Goal: Information Seeking & Learning: Learn about a topic

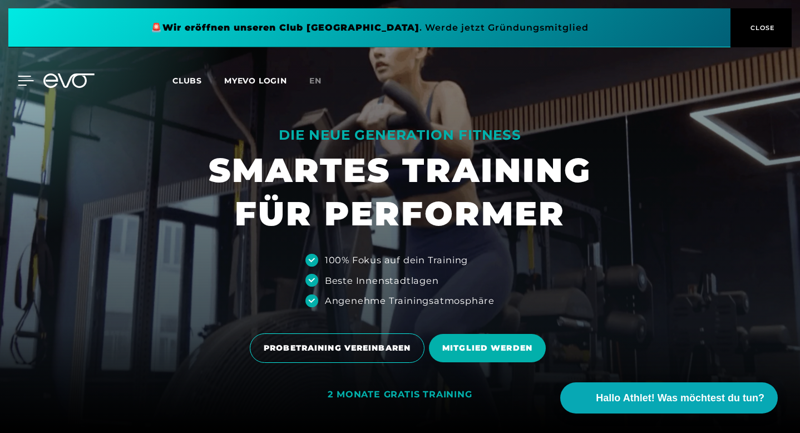
click at [19, 76] on icon at bounding box center [26, 80] width 16 height 9
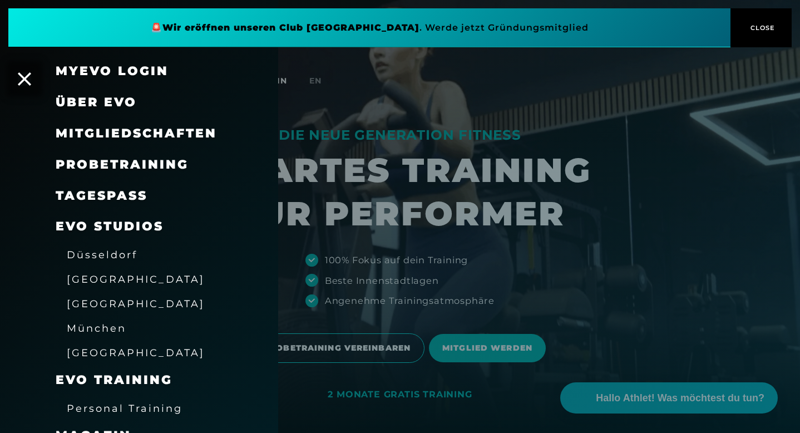
scroll to position [19, 0]
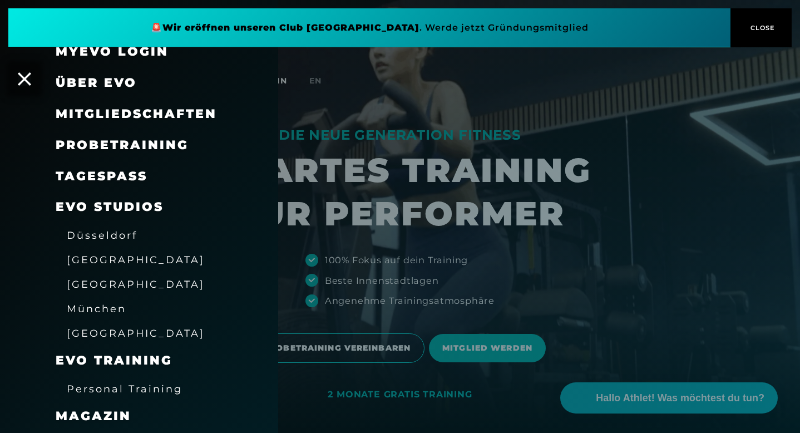
click at [86, 310] on span "München" at bounding box center [97, 309] width 60 height 12
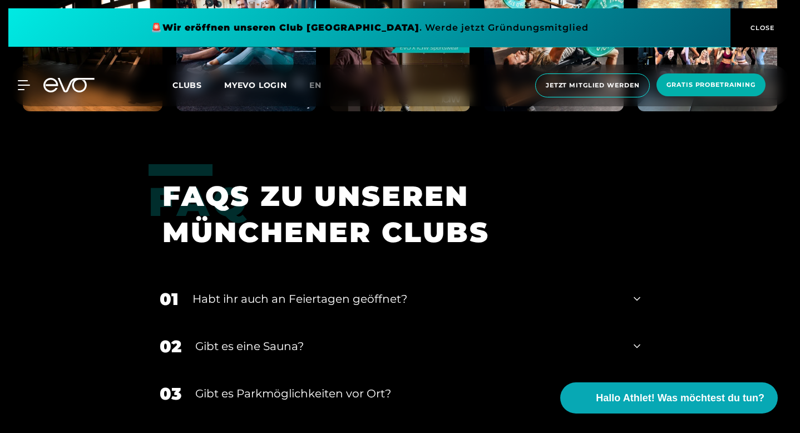
scroll to position [2534, 0]
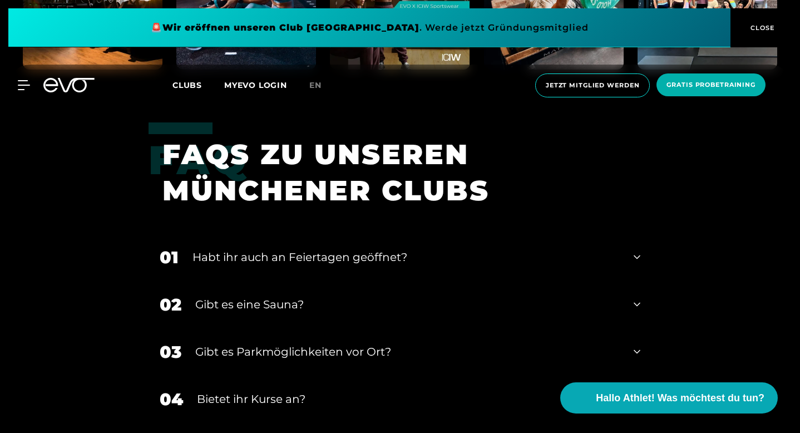
click at [149, 281] on div "02 Gibt es eine Sauna?" at bounding box center [400, 304] width 503 height 47
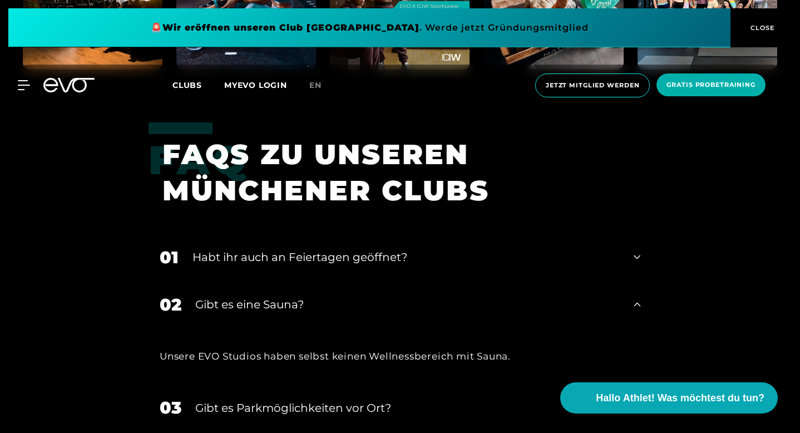
click at [195, 296] on div "Gibt es eine Sauna?" at bounding box center [407, 304] width 425 height 17
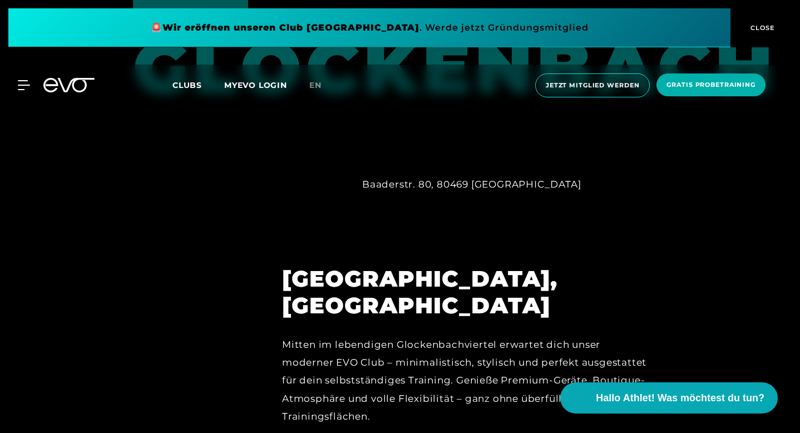
scroll to position [0, 0]
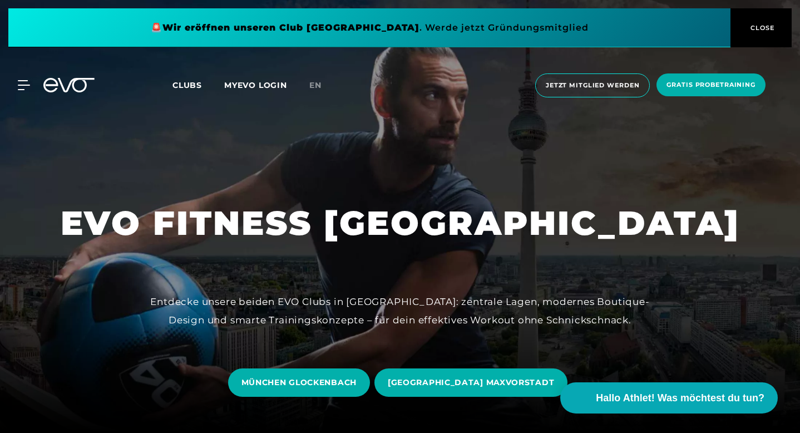
click at [72, 90] on icon at bounding box center [68, 85] width 51 height 14
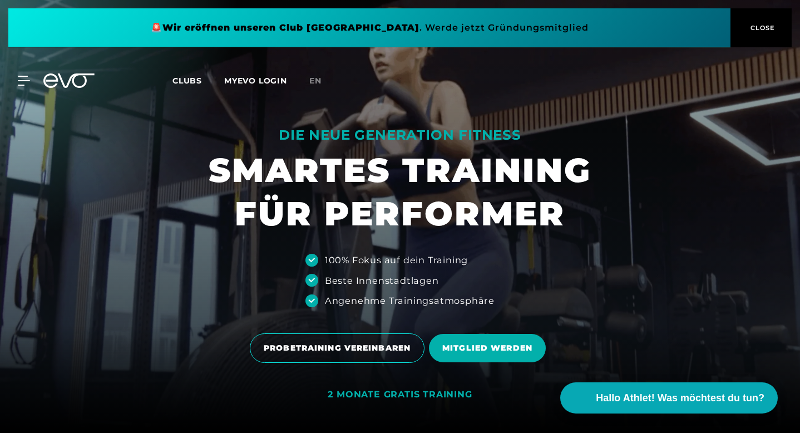
click at [374, 24] on span at bounding box center [369, 27] width 722 height 39
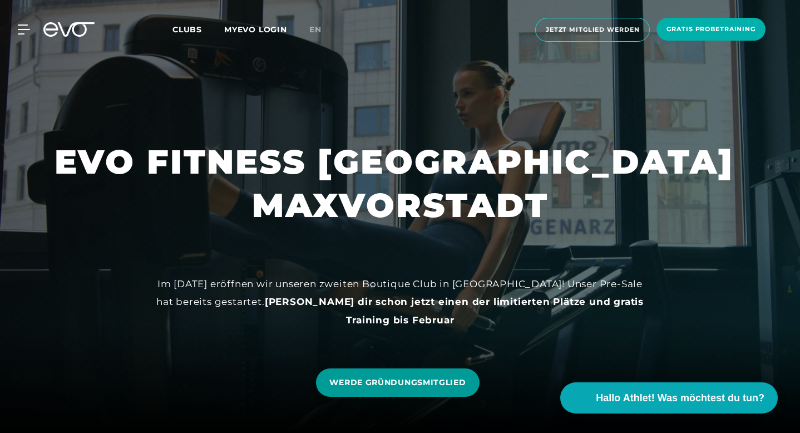
click at [400, 391] on link "WERDE GRÜNDUNGSMITGLIED" at bounding box center [397, 382] width 163 height 28
